Goal: Information Seeking & Learning: Learn about a topic

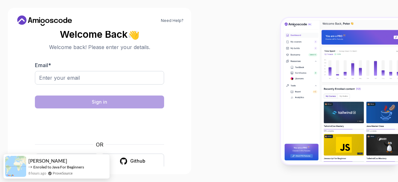
click at [283, 43] on body "Need Help? Welcome Back 👋 Welcome back! Please enter your details. Email * Sign…" at bounding box center [199, 91] width 398 height 182
click at [136, 165] on button "Github" at bounding box center [132, 161] width 63 height 15
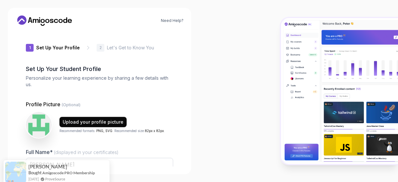
type input "boldhummingbird4eda8"
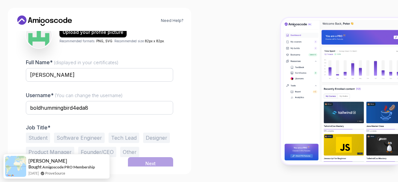
scroll to position [93, 0]
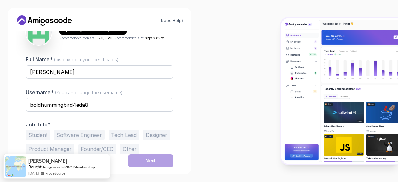
click at [91, 136] on button "Software Engineer" at bounding box center [79, 135] width 51 height 10
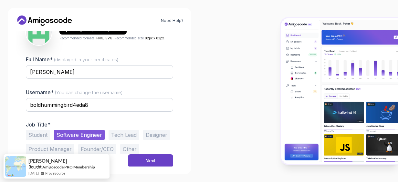
drag, startPoint x: 20, startPoint y: 135, endPoint x: 23, endPoint y: 134, distance: 3.4
click at [21, 135] on div "1 Set Up Your Profile 1 Set Up Your Profile 2 Let's Get to Know You Set Up Your…" at bounding box center [100, 99] width 168 height 136
click at [25, 134] on div "1 Set Up Your Profile 1 Set Up Your Profile 2 Let's Get to Know You Set Up Your…" at bounding box center [100, 99] width 168 height 136
click at [37, 135] on button "Student" at bounding box center [38, 135] width 24 height 10
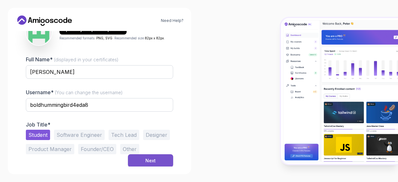
click at [161, 158] on button "Next" at bounding box center [150, 161] width 45 height 13
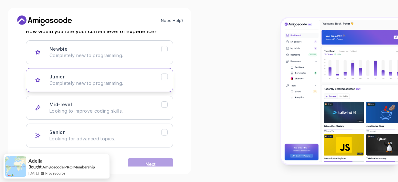
click at [166, 80] on div "Junior" at bounding box center [164, 77] width 7 height 7
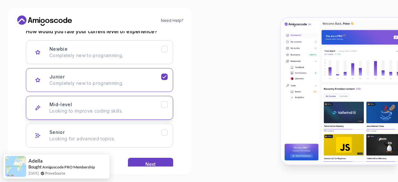
click at [162, 102] on icon "Mid-level" at bounding box center [165, 105] width 6 height 6
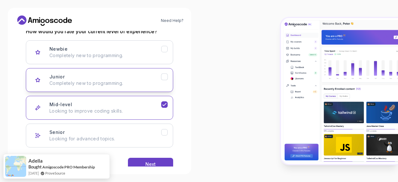
click at [160, 77] on div "Junior Completely new to programming." at bounding box center [105, 80] width 112 height 13
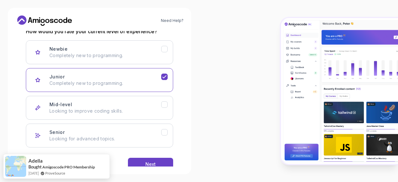
click at [168, 94] on div "Newbie Completely new to programming. Junior Completely new to programming. Mid…" at bounding box center [99, 93] width 147 height 107
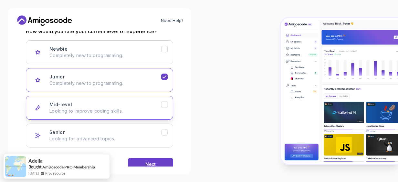
click at [168, 102] on button "Mid-level Looking to improve coding skills." at bounding box center [99, 108] width 147 height 24
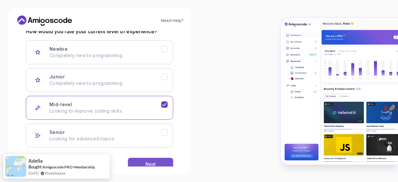
click at [165, 164] on button "Next" at bounding box center [150, 164] width 45 height 13
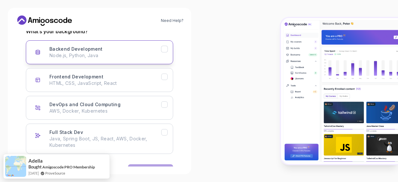
click at [163, 55] on button "Backend Development Node.js, Python, Java" at bounding box center [99, 52] width 147 height 24
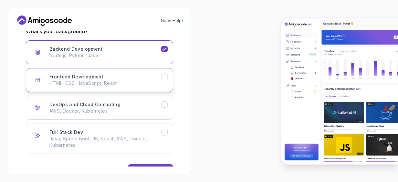
click at [165, 74] on icon "Frontend Development" at bounding box center [165, 77] width 6 height 6
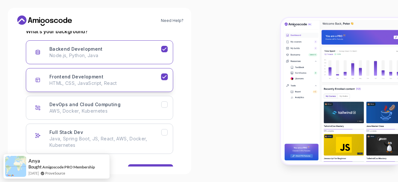
click at [163, 80] on div "Frontend Development" at bounding box center [164, 77] width 7 height 7
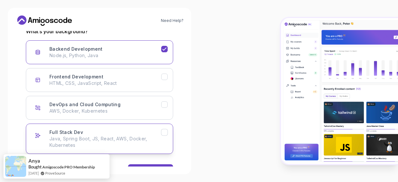
click at [167, 133] on icon "Full Stack Dev" at bounding box center [165, 133] width 6 height 6
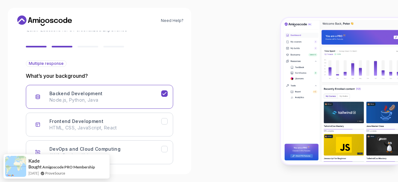
scroll to position [113, 0]
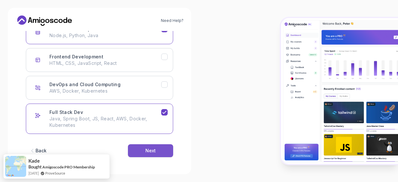
click at [163, 147] on button "Next" at bounding box center [150, 150] width 45 height 13
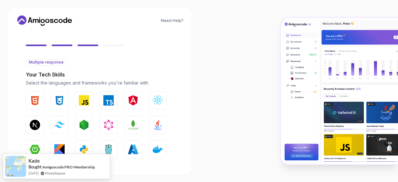
scroll to position [48, 0]
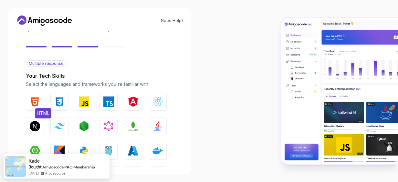
click at [35, 102] on img "button" at bounding box center [35, 102] width 10 height 10
click at [80, 100] on img "button" at bounding box center [84, 102] width 10 height 10
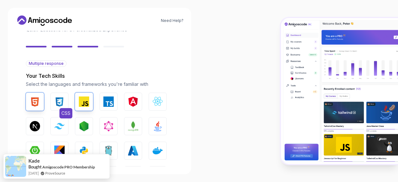
click at [58, 98] on img "button" at bounding box center [59, 102] width 10 height 10
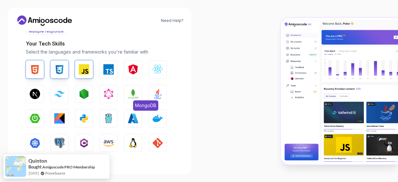
scroll to position [113, 0]
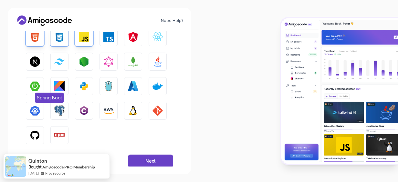
click at [40, 83] on button "Spring Boot" at bounding box center [35, 86] width 18 height 18
click at [153, 66] on img "button" at bounding box center [158, 62] width 10 height 10
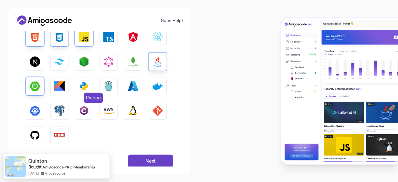
click at [86, 87] on img "button" at bounding box center [84, 86] width 10 height 10
click at [87, 87] on img "button" at bounding box center [84, 86] width 10 height 10
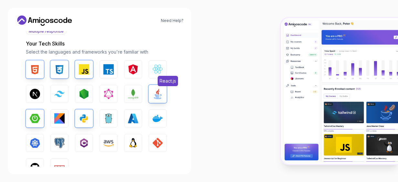
click at [157, 70] on img "button" at bounding box center [158, 69] width 10 height 10
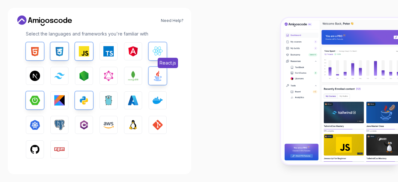
scroll to position [113, 0]
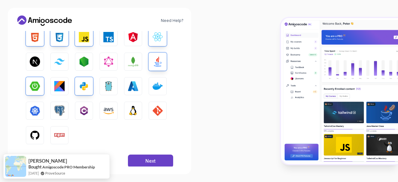
drag, startPoint x: 162, startPoint y: 160, endPoint x: 249, endPoint y: 134, distance: 91.0
click at [250, 135] on section "Need Help? 2 Let's Get to Know You 1 Set Up Your Profile 2 Let's Get to Know Yo…" at bounding box center [199, 91] width 398 height 182
click at [155, 112] on img "button" at bounding box center [158, 111] width 10 height 10
click at [83, 108] on img "button" at bounding box center [84, 111] width 10 height 10
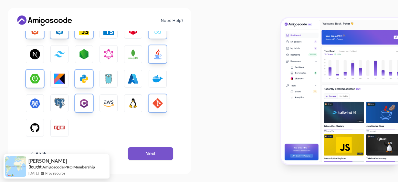
scroll to position [124, 0]
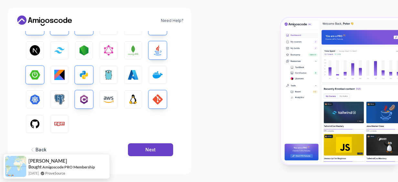
drag, startPoint x: 157, startPoint y: 150, endPoint x: 48, endPoint y: 122, distance: 112.0
click at [112, 148] on div "Back Next" at bounding box center [99, 150] width 147 height 34
click at [41, 123] on button "GitHub" at bounding box center [35, 124] width 18 height 18
click at [50, 123] on button "Npm" at bounding box center [59, 124] width 18 height 18
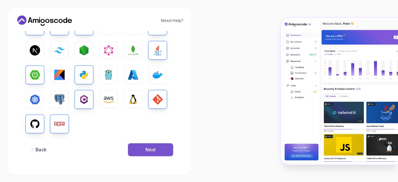
click at [146, 151] on div "Next" at bounding box center [150, 150] width 10 height 6
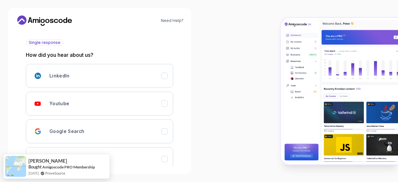
scroll to position [46, 0]
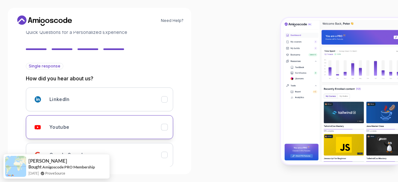
click at [162, 125] on icon "Youtube" at bounding box center [165, 127] width 6 height 6
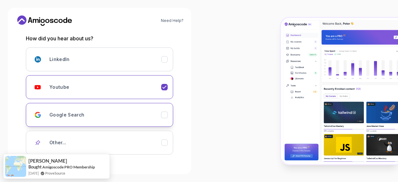
scroll to position [111, 0]
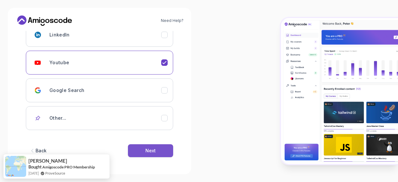
click at [167, 145] on button "Next" at bounding box center [150, 150] width 45 height 13
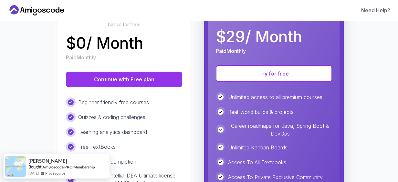
scroll to position [97, 0]
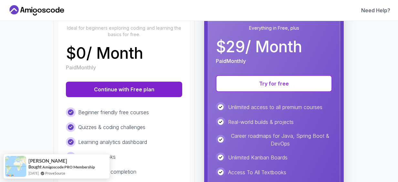
click at [148, 85] on button "Continue with Free plan" at bounding box center [124, 90] width 116 height 16
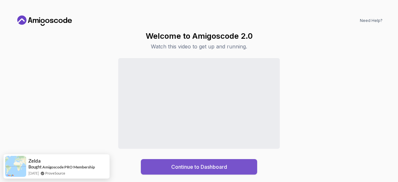
click at [216, 162] on button "Continue to Dashboard" at bounding box center [199, 167] width 116 height 16
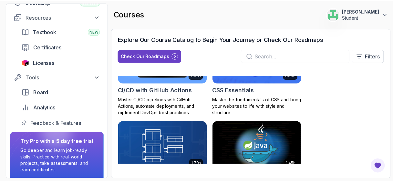
scroll to position [93, 0]
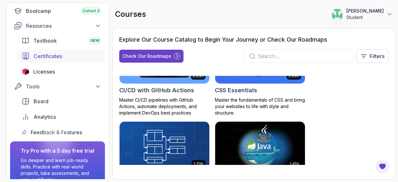
click at [64, 54] on div "Certificates" at bounding box center [68, 56] width 68 height 8
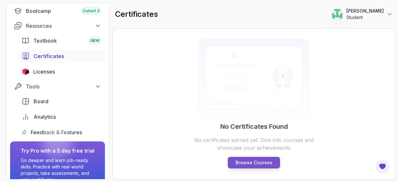
click at [264, 162] on p "Browse Courses" at bounding box center [254, 163] width 37 height 6
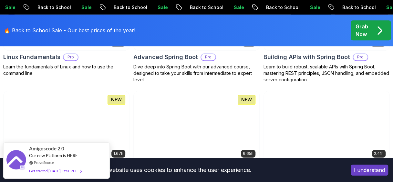
scroll to position [226, 0]
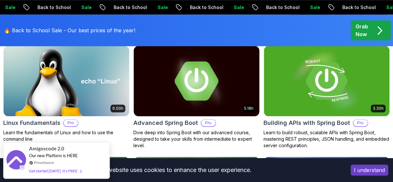
click at [214, 92] on img at bounding box center [197, 81] width 132 height 74
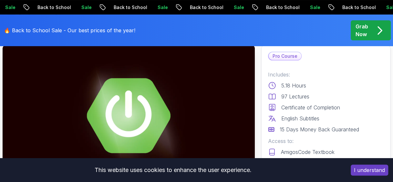
scroll to position [32, 0]
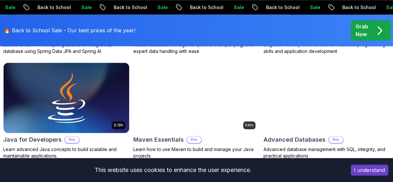
scroll to position [432, 0]
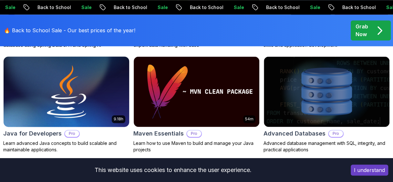
click at [100, 86] on img at bounding box center [66, 92] width 132 height 74
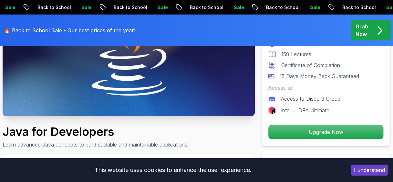
scroll to position [32, 0]
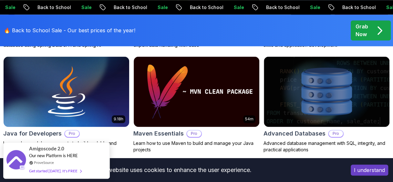
scroll to position [367, 0]
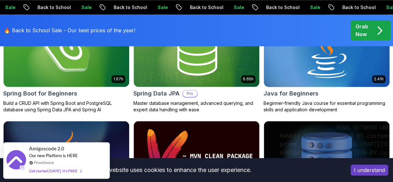
click at [353, 64] on img at bounding box center [327, 52] width 132 height 74
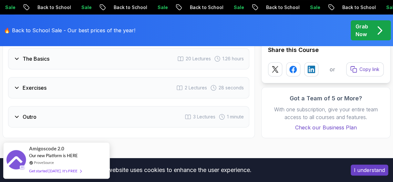
scroll to position [1196, 0]
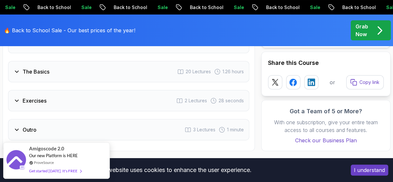
click at [19, 98] on icon at bounding box center [17, 101] width 6 height 6
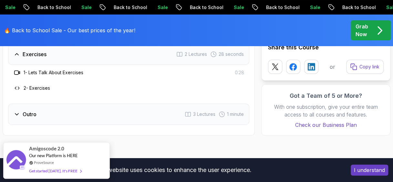
scroll to position [1149, 0]
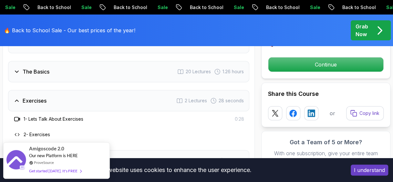
click at [28, 132] on h3 "2 - Exercises" at bounding box center [37, 135] width 27 height 6
click at [37, 132] on h3 "2 - Exercises" at bounding box center [37, 135] width 27 height 6
click at [28, 116] on h3 "1 - Lets Talk About Exercises" at bounding box center [54, 119] width 60 height 6
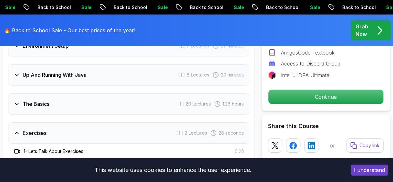
scroll to position [1214, 0]
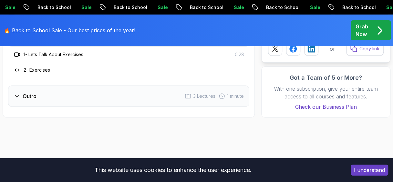
click at [27, 86] on div "Outro 3 Lectures 1 minute" at bounding box center [128, 96] width 241 height 21
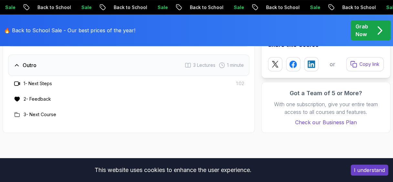
scroll to position [1117, 0]
